Goal: Find contact information: Find contact information

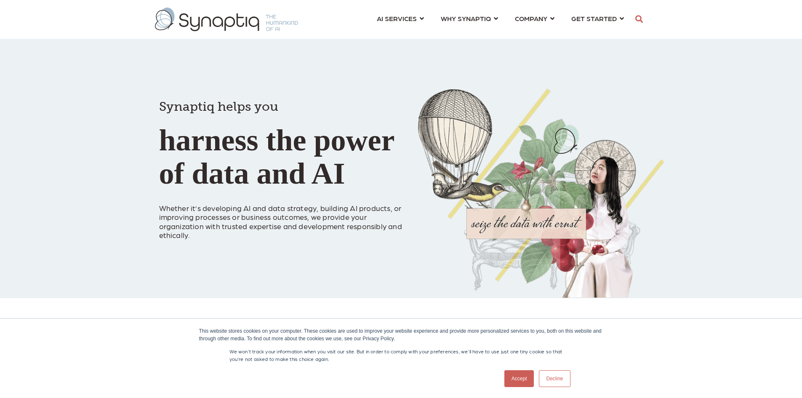
click at [556, 381] on link "Decline" at bounding box center [554, 378] width 31 height 17
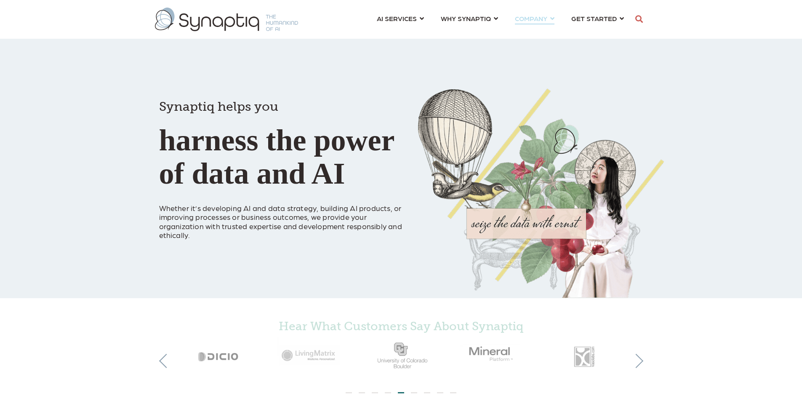
click at [554, 18] on link "COMPANY ⇲ Learn About Us Events Why We Exist How We Work How We Think Careers ⇲…" at bounding box center [535, 19] width 40 height 16
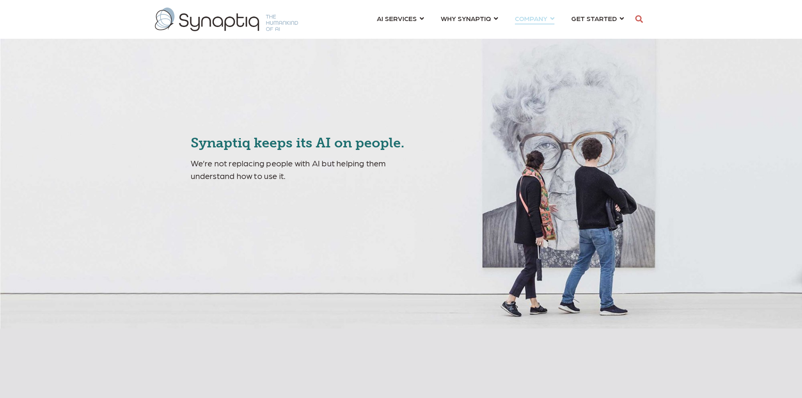
click at [552, 20] on link "COMPANY ⇲ Learn About Us Events Why We Exist How We Work How We Think Careers ⇲…" at bounding box center [535, 19] width 40 height 16
click at [683, 97] on div "Synaptiq keeps its AI on people. We’re not replacing people with AI but helping…" at bounding box center [401, 164] width 802 height 328
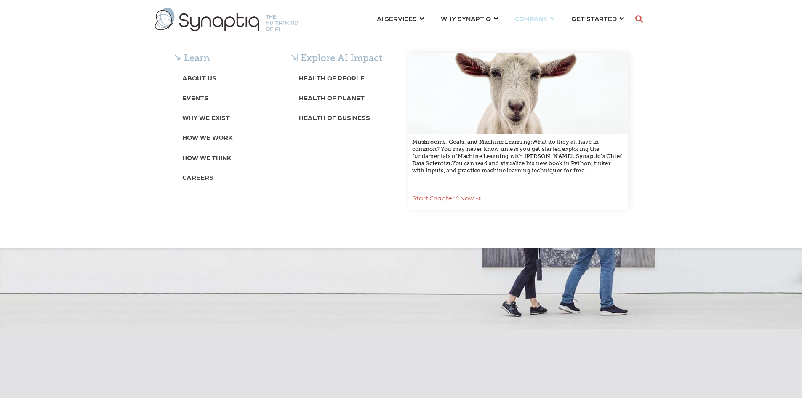
click at [551, 32] on div "⇲ Learn About Us Events Why We Exist How We Work How We Think Careers ⇲ Explore…" at bounding box center [401, 140] width 802 height 216
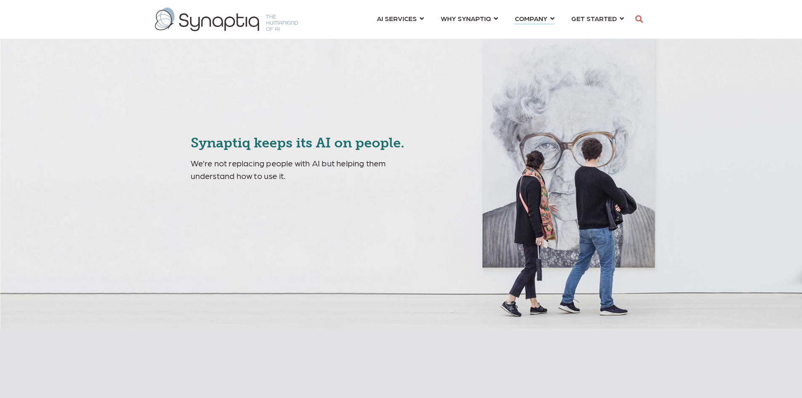
scroll to position [0, 4]
click at [551, 19] on link "COMPANY ⇲ Learn About Us Events Why We Exist How We Work How We Think Careers ⇲…" at bounding box center [535, 19] width 40 height 16
click at [698, 110] on div "Synaptiq keeps its AI on people. We’re not replacing people with AI but helping…" at bounding box center [401, 164] width 802 height 328
click at [552, 18] on link "COMPANY ⇲ Learn About Us Events Why We Exist How We Work How We Think Careers ⇲…" at bounding box center [535, 19] width 40 height 16
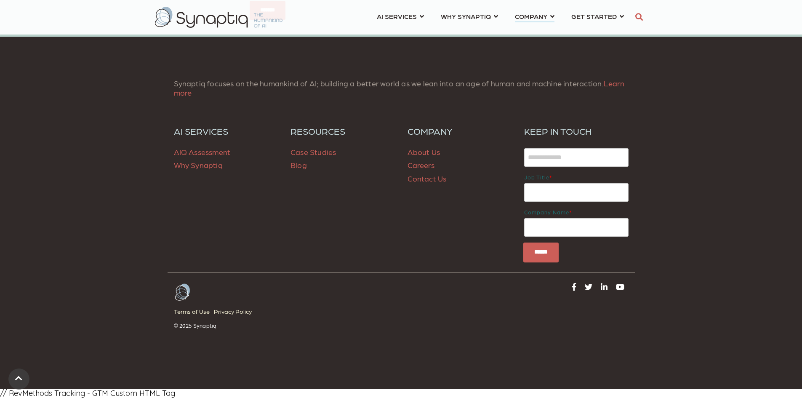
scroll to position [3410, 0]
click at [432, 179] on link "Contact Us" at bounding box center [427, 178] width 39 height 9
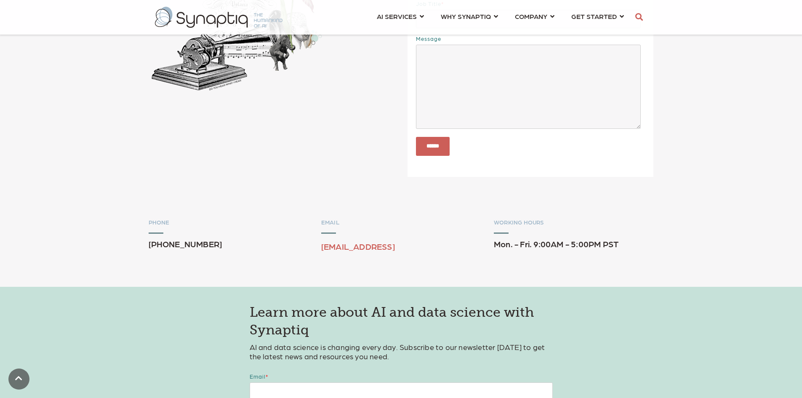
scroll to position [253, 0]
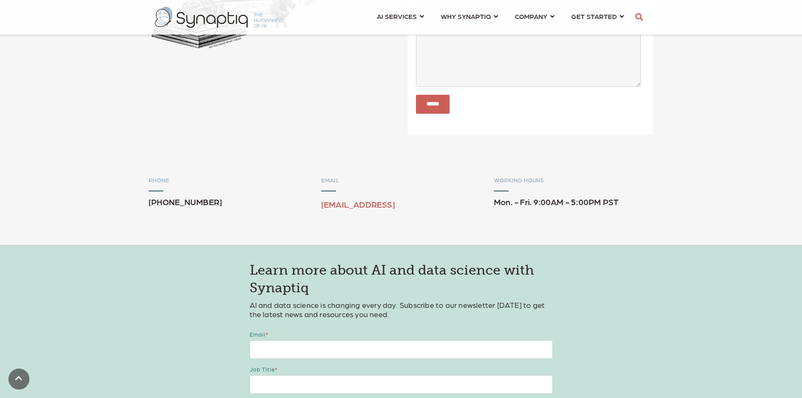
drag, startPoint x: 405, startPoint y: 204, endPoint x: 315, endPoint y: 208, distance: 91.0
click at [315, 208] on div "PHONE +1.484.531.4167 EMAIL sales@synaptiq.ai WORKING HOURS Mon. - Fri. 9:00AM …" at bounding box center [401, 196] width 505 height 39
copy link "sales@synaptiq.ai"
click at [497, 69] on textarea "Message" at bounding box center [528, 45] width 225 height 84
paste textarea "**********"
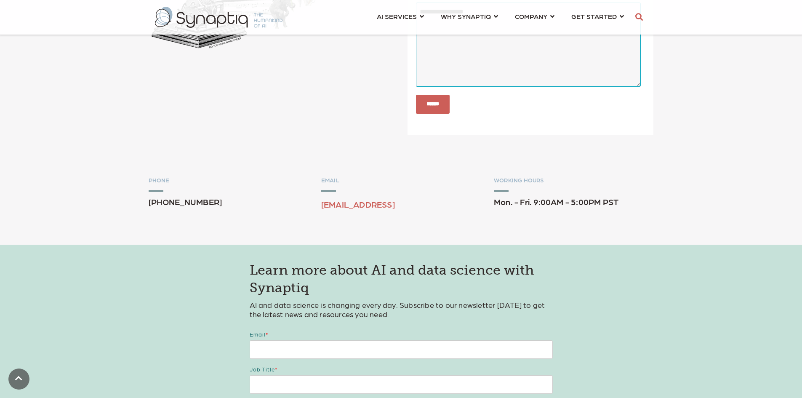
type textarea "**********"
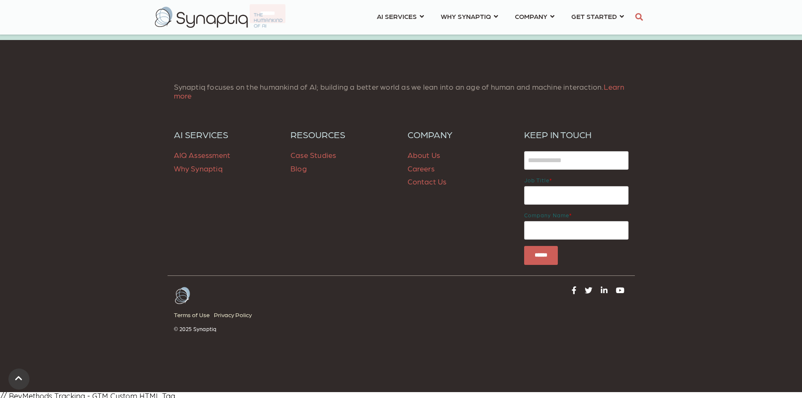
scroll to position [686, 0]
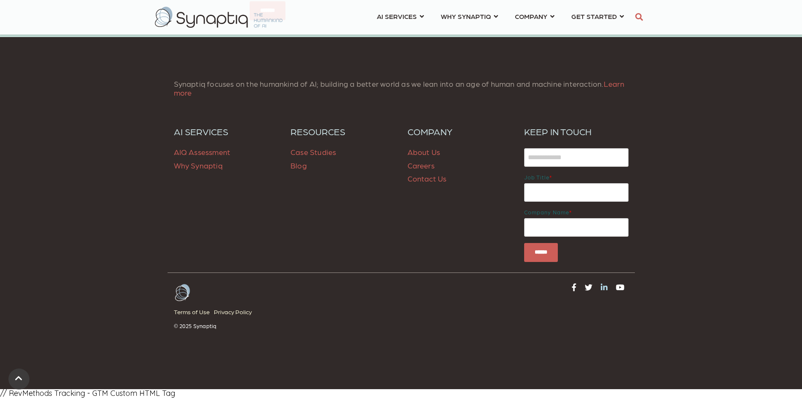
click at [601, 286] on icon at bounding box center [604, 287] width 7 height 8
